Goal: Task Accomplishment & Management: Use online tool/utility

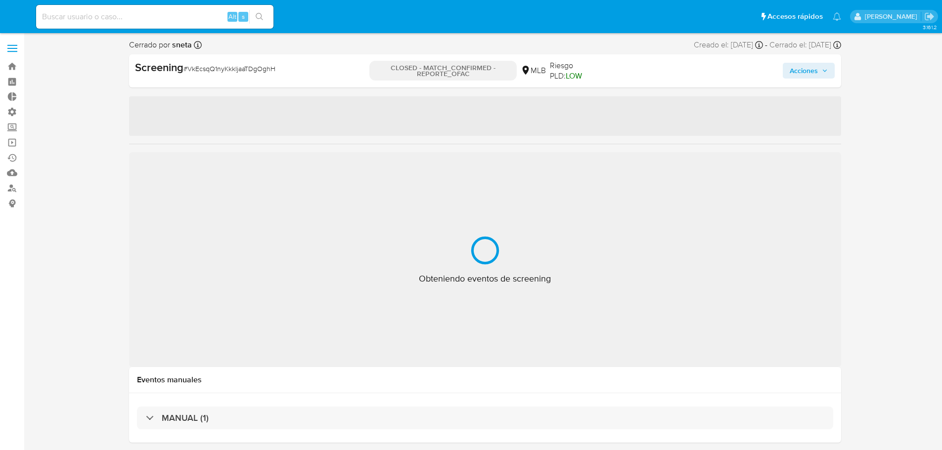
select select "10"
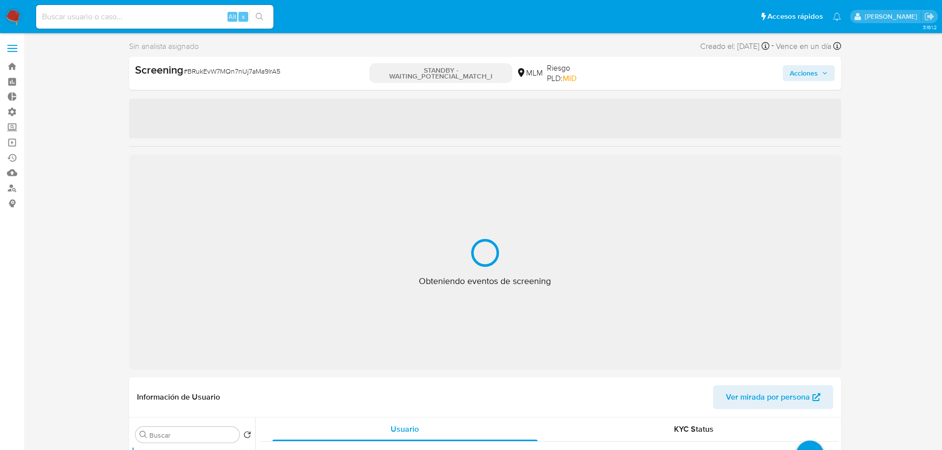
select select "10"
